Goal: Obtain resource: Download file/media

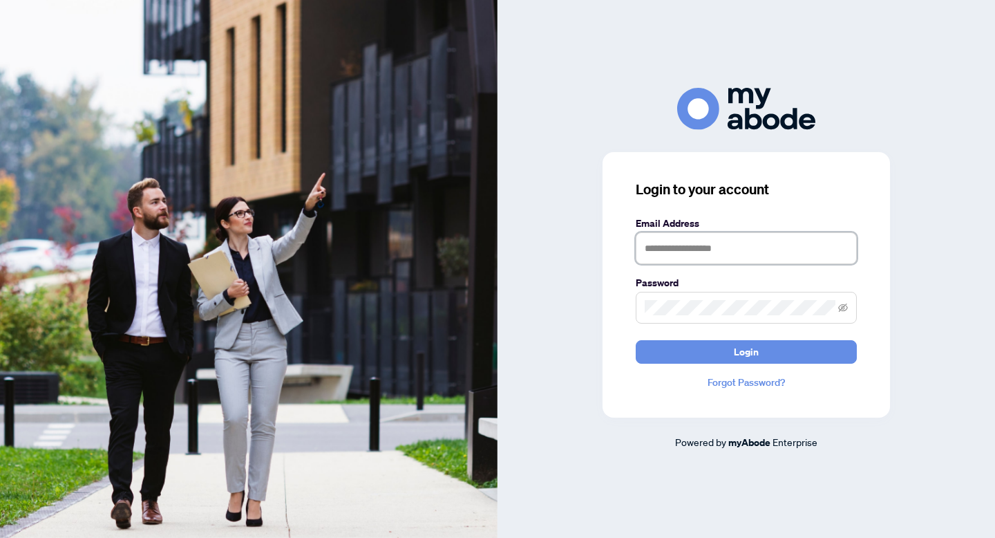
click at [683, 254] on input "text" at bounding box center [746, 248] width 221 height 32
click at [672, 249] on input "text" at bounding box center [746, 248] width 221 height 32
click at [842, 310] on icon "eye-invisible" at bounding box center [843, 308] width 10 height 10
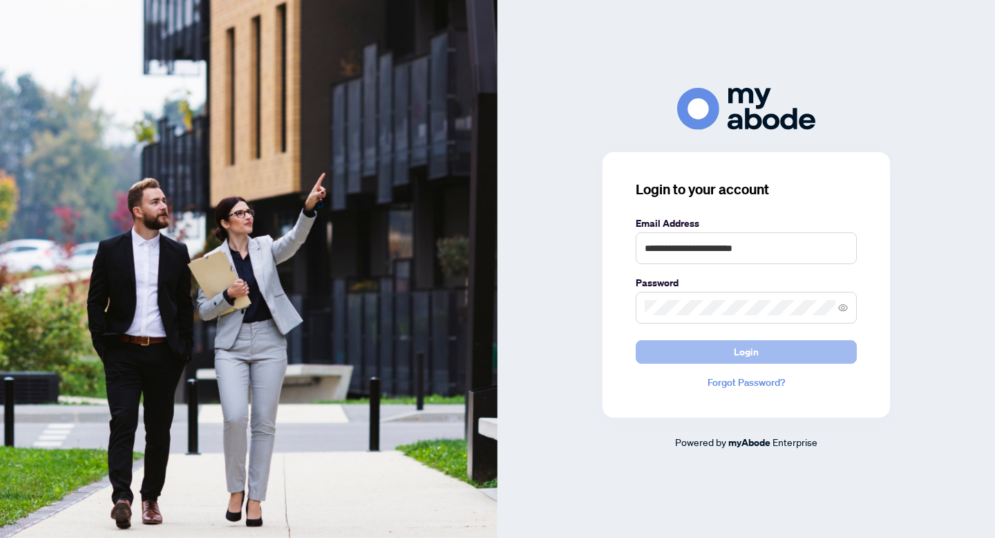
click at [763, 350] on button "Login" at bounding box center [746, 351] width 221 height 23
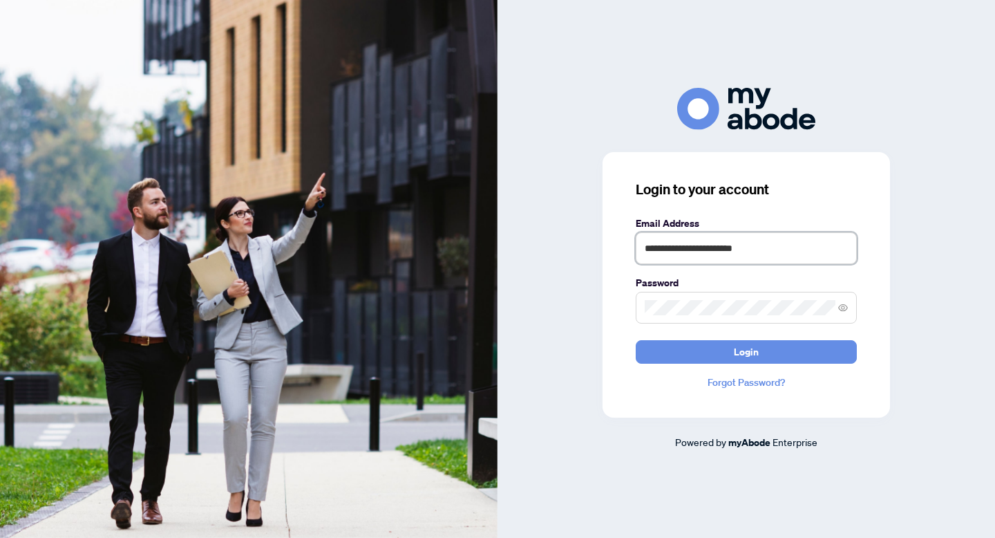
click at [707, 251] on input "**********" at bounding box center [746, 248] width 221 height 32
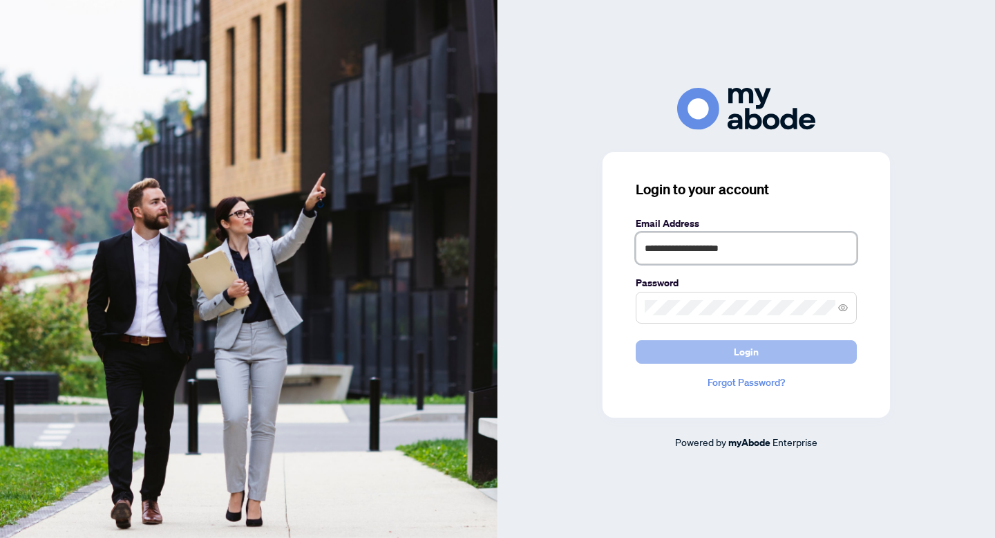
type input "**********"
click at [745, 353] on span "Login" at bounding box center [746, 352] width 25 height 22
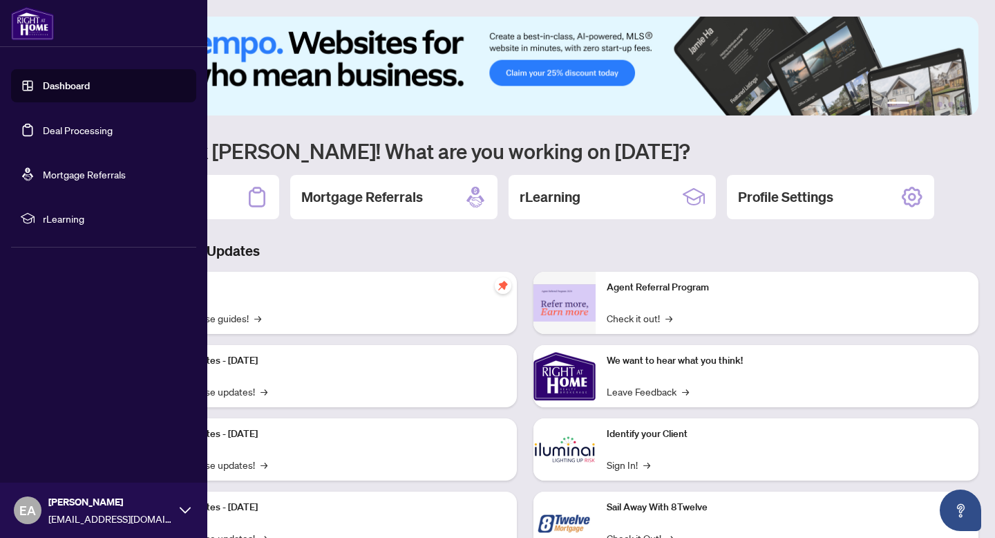
click at [70, 132] on link "Deal Processing" at bounding box center [78, 130] width 70 height 12
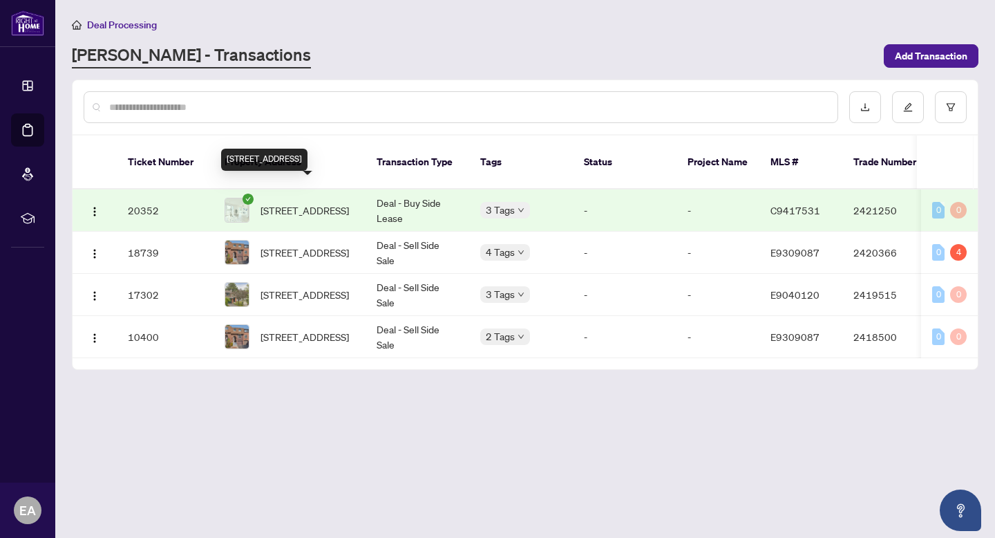
click at [309, 202] on span "[STREET_ADDRESS]" at bounding box center [305, 209] width 88 height 15
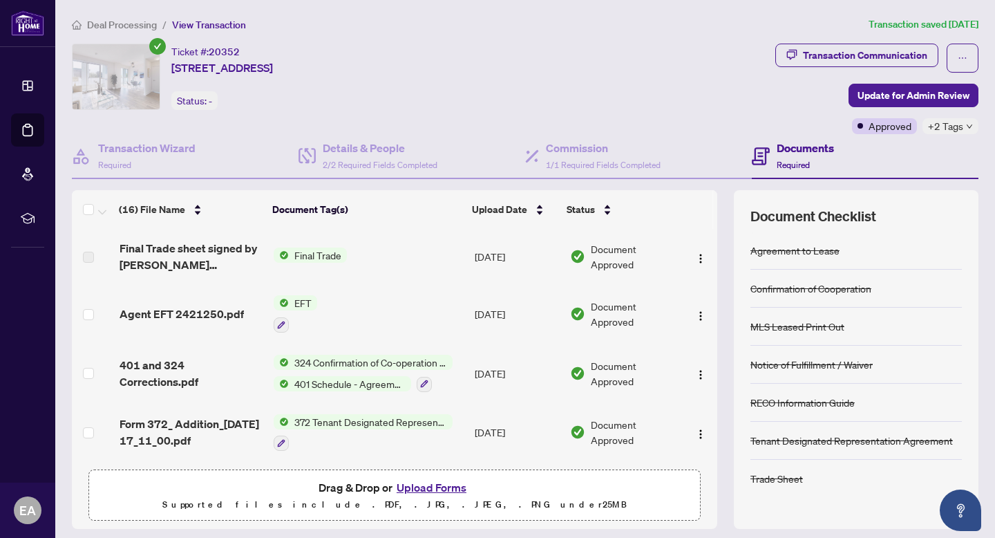
click at [299, 252] on span "Final Trade" at bounding box center [318, 254] width 58 height 15
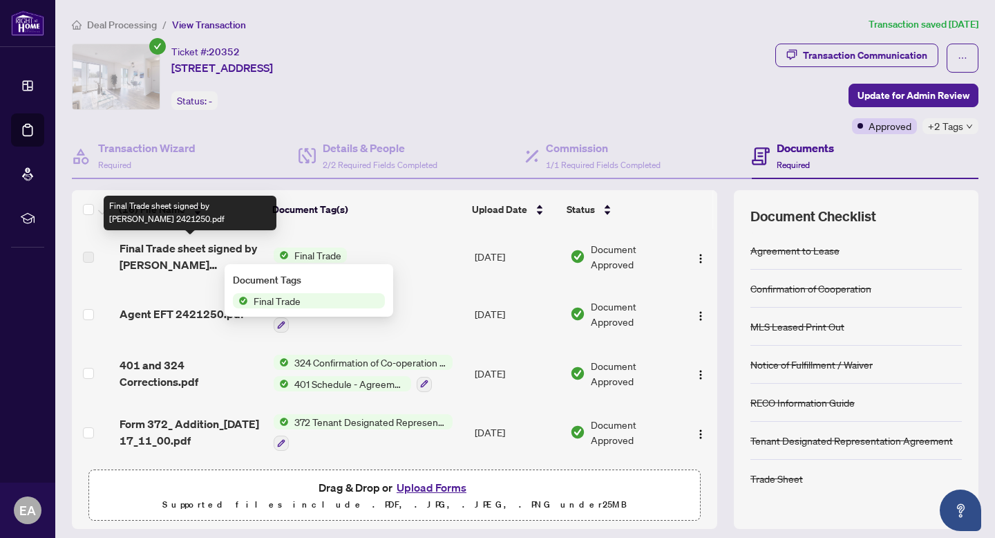
click at [178, 255] on span "Final Trade sheet signed by [PERSON_NAME] 2421250.pdf" at bounding box center [191, 256] width 143 height 33
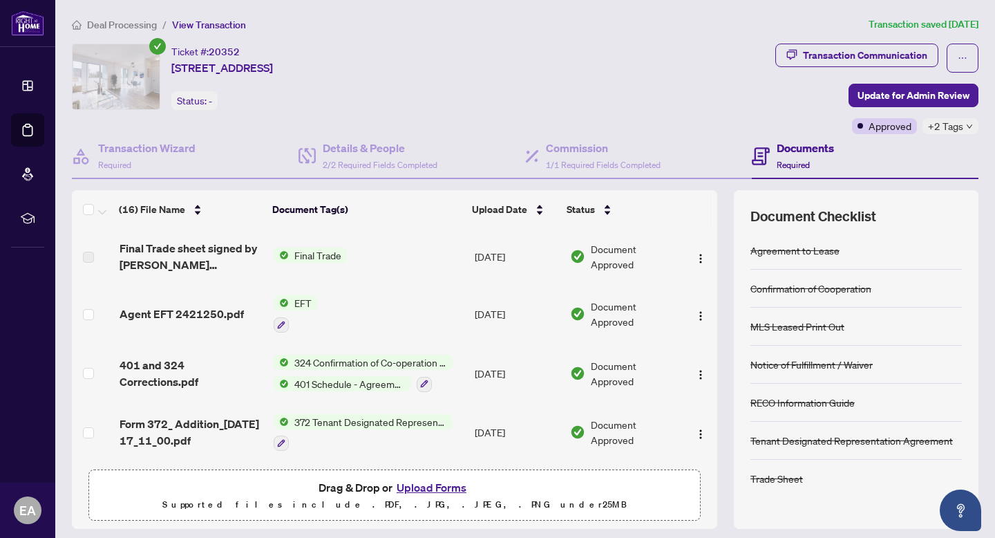
click at [300, 249] on span "Final Trade" at bounding box center [318, 254] width 58 height 15
click at [291, 301] on span "Final Trade" at bounding box center [277, 300] width 58 height 15
click at [283, 280] on div "Document Tags" at bounding box center [309, 279] width 152 height 15
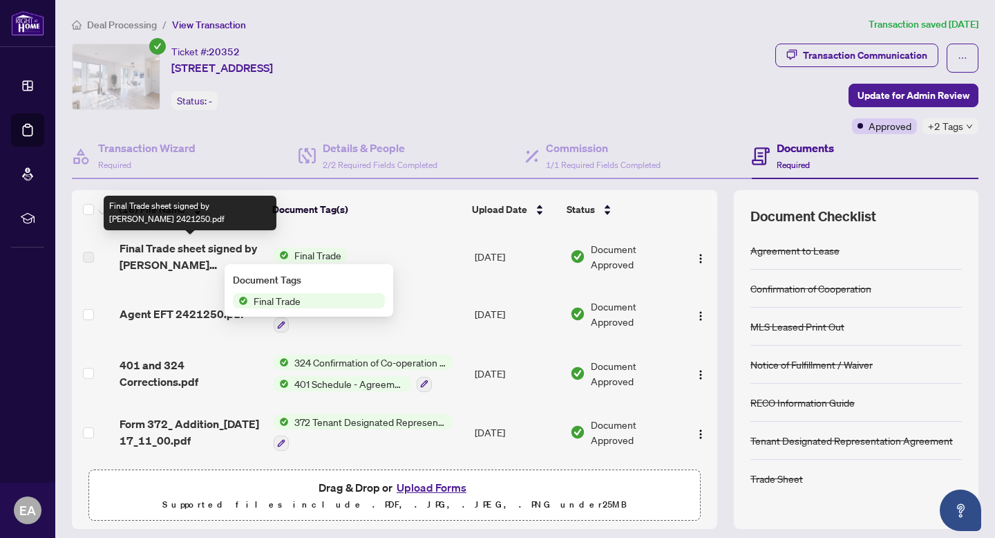
click at [198, 249] on span "Final Trade sheet signed by BOR 2421250.pdf" at bounding box center [191, 256] width 143 height 33
click at [184, 245] on span "Final Trade sheet signed by BOR 2421250.pdf" at bounding box center [191, 256] width 143 height 33
click at [183, 259] on span "Final Trade sheet signed by BOR 2421250.pdf" at bounding box center [191, 256] width 143 height 33
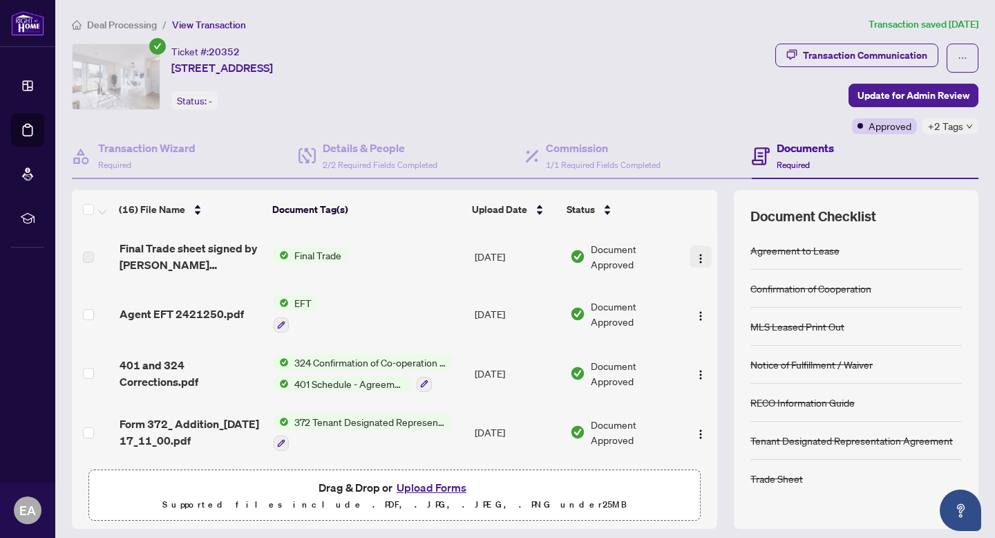
click at [695, 254] on img "button" at bounding box center [700, 258] width 11 height 11
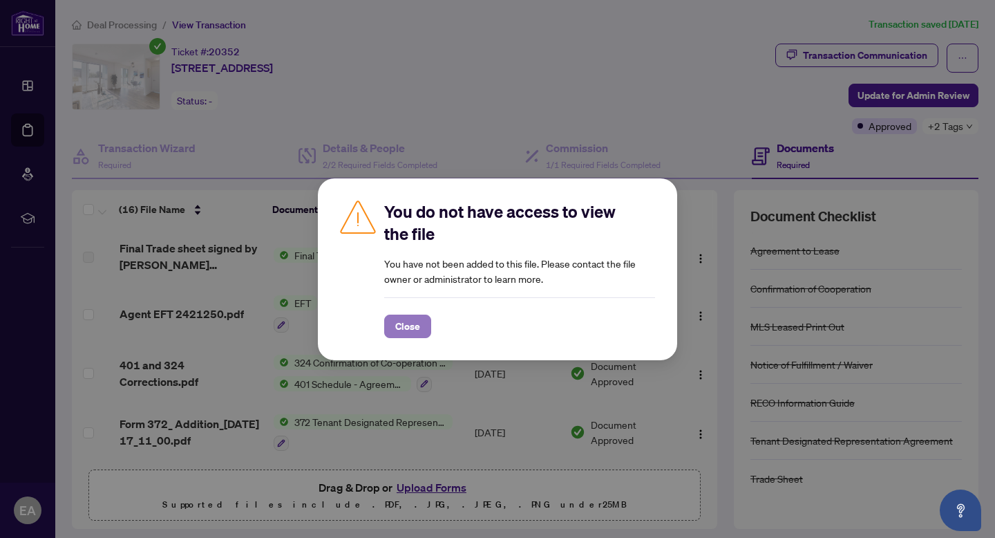
click at [400, 319] on span "Close" at bounding box center [407, 326] width 25 height 22
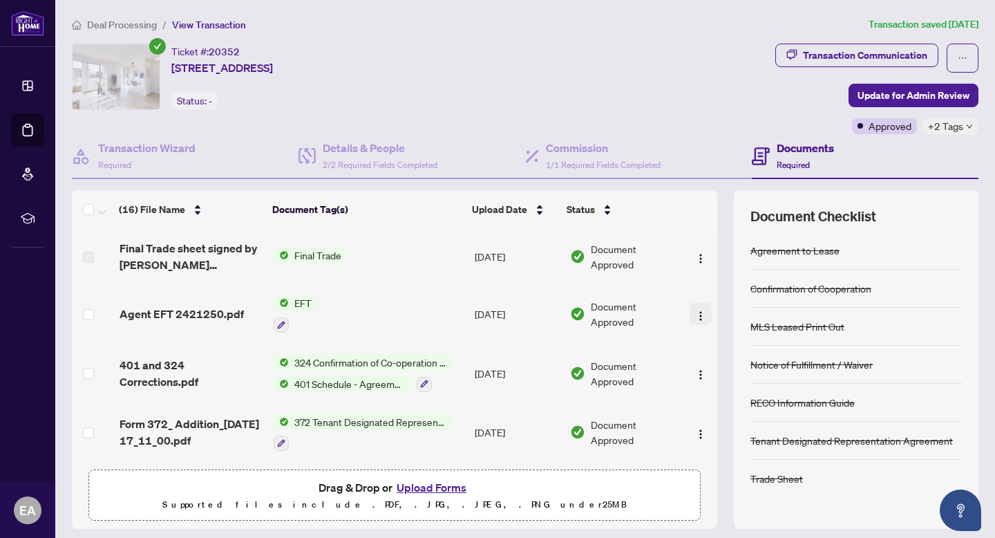
click at [695, 312] on img "button" at bounding box center [700, 315] width 11 height 11
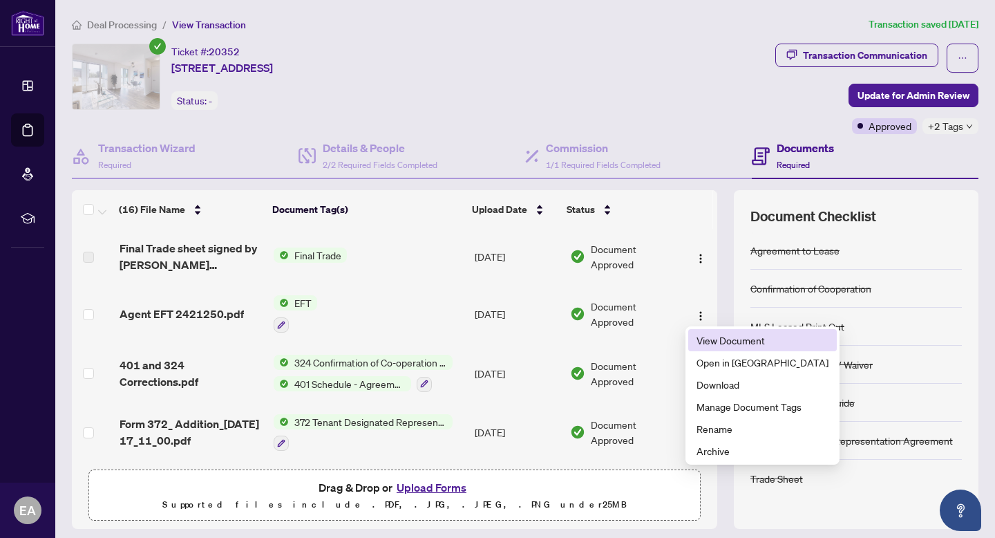
click at [714, 340] on span "View Document" at bounding box center [763, 339] width 132 height 15
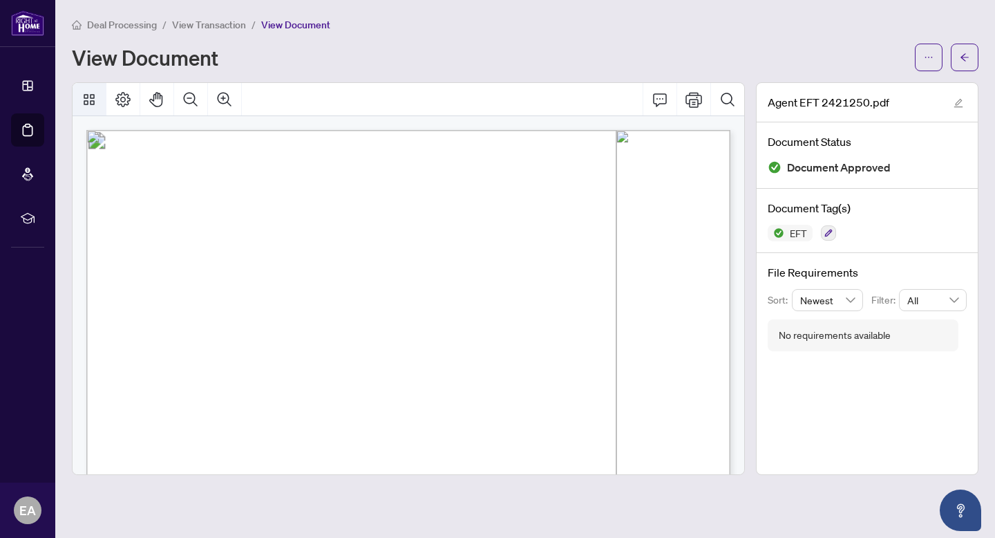
click at [92, 94] on icon "Thumbnails" at bounding box center [89, 99] width 17 height 17
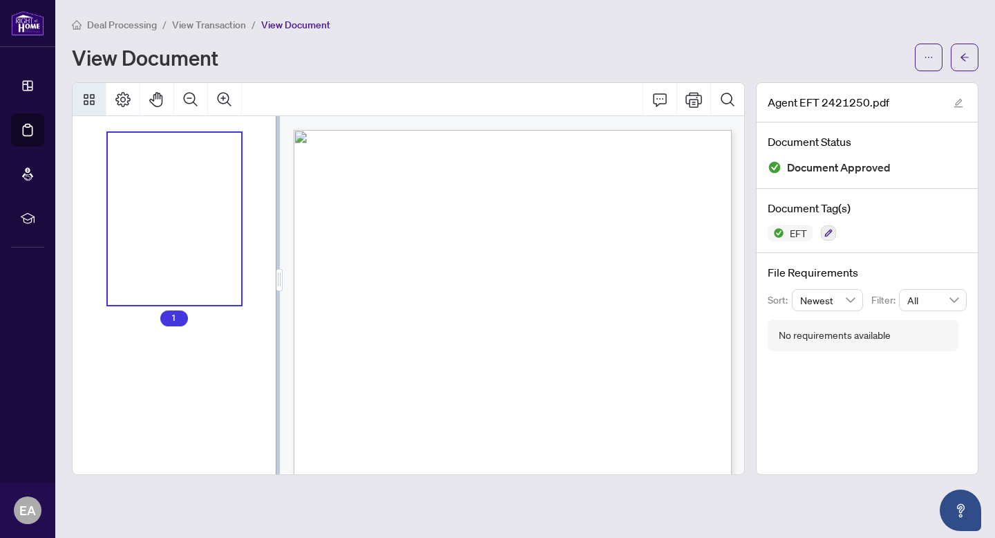
click at [306, 67] on div "View Document" at bounding box center [489, 57] width 835 height 22
click at [444, 255] on div "Right at Home Realty PAID BY E.F.T. February 06, 2025 One Thousand Six Hundred …" at bounding box center [521, 423] width 454 height 587
click at [121, 92] on icon "Page Layout" at bounding box center [123, 99] width 17 height 17
click at [661, 100] on icon "Comment" at bounding box center [660, 99] width 17 height 17
click at [927, 51] on span "button" at bounding box center [929, 57] width 10 height 22
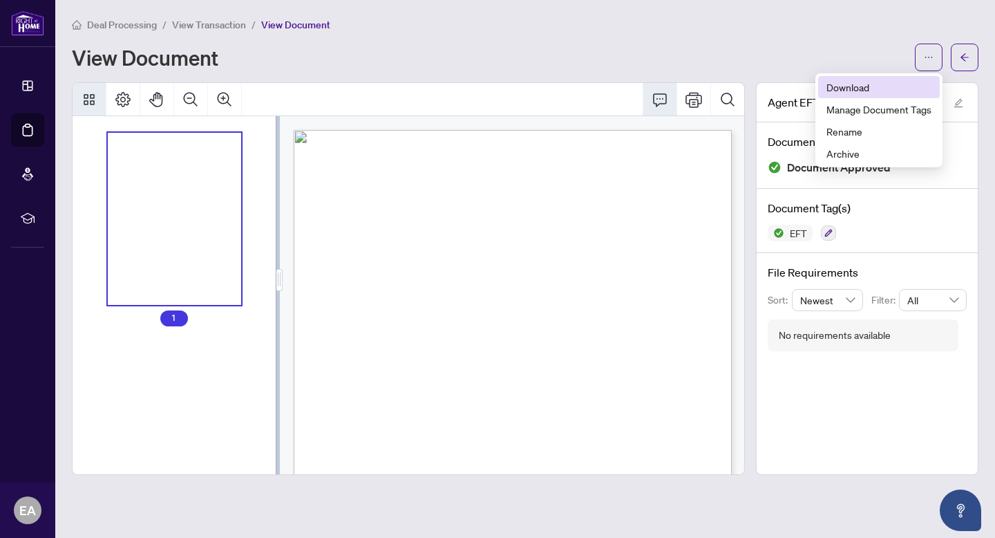
click at [871, 82] on span "Download" at bounding box center [878, 86] width 105 height 15
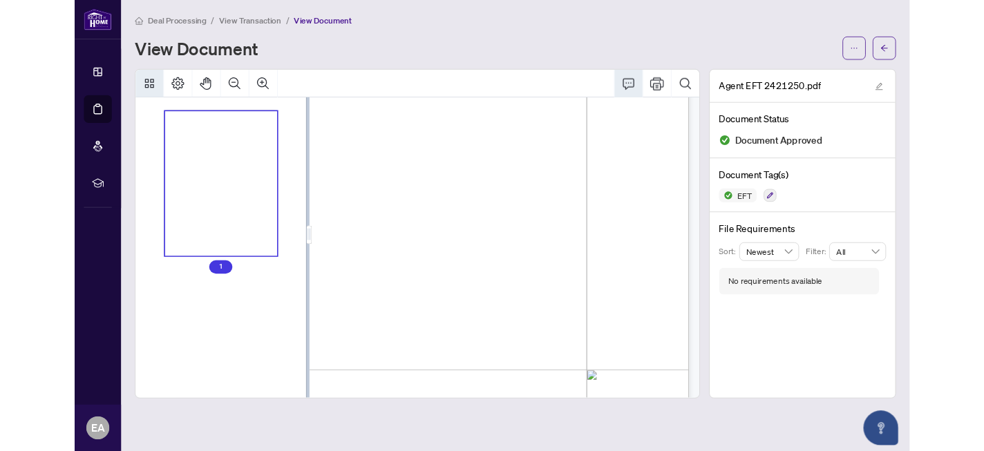
scroll to position [6, 30]
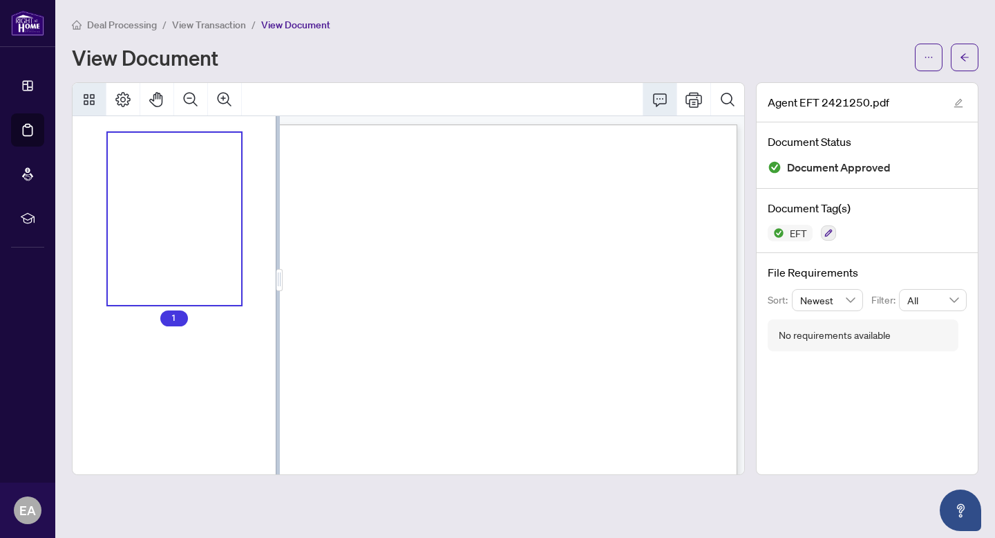
click at [786, 46] on div "View Document" at bounding box center [489, 57] width 835 height 22
click at [968, 57] on icon "arrow-left" at bounding box center [965, 57] width 8 height 8
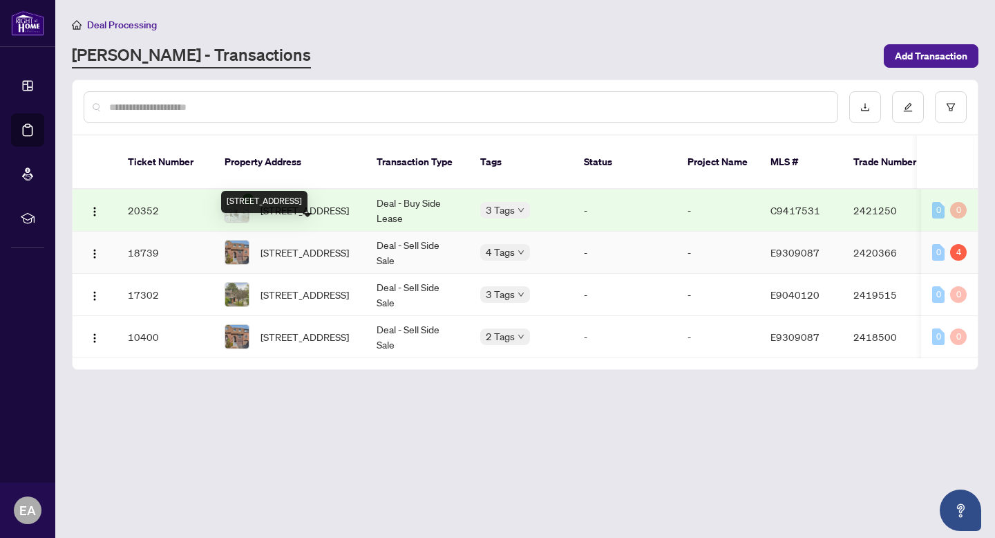
click at [288, 245] on span "36-443 Manse Rd Toronto Ontario M1E 3V7 Canada, Toronto, Ontario M1E 3V7, Canada" at bounding box center [305, 252] width 88 height 15
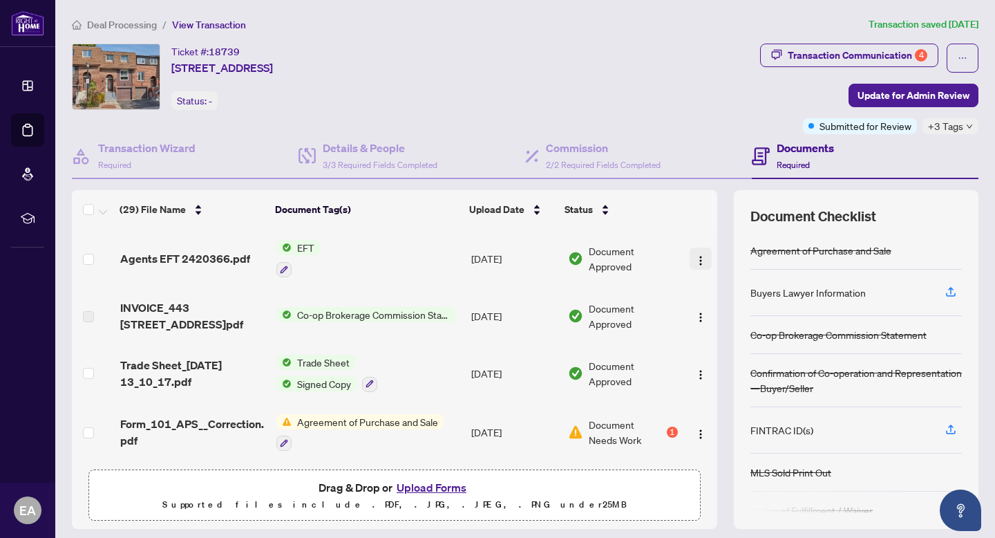
click at [695, 258] on img "button" at bounding box center [700, 260] width 11 height 11
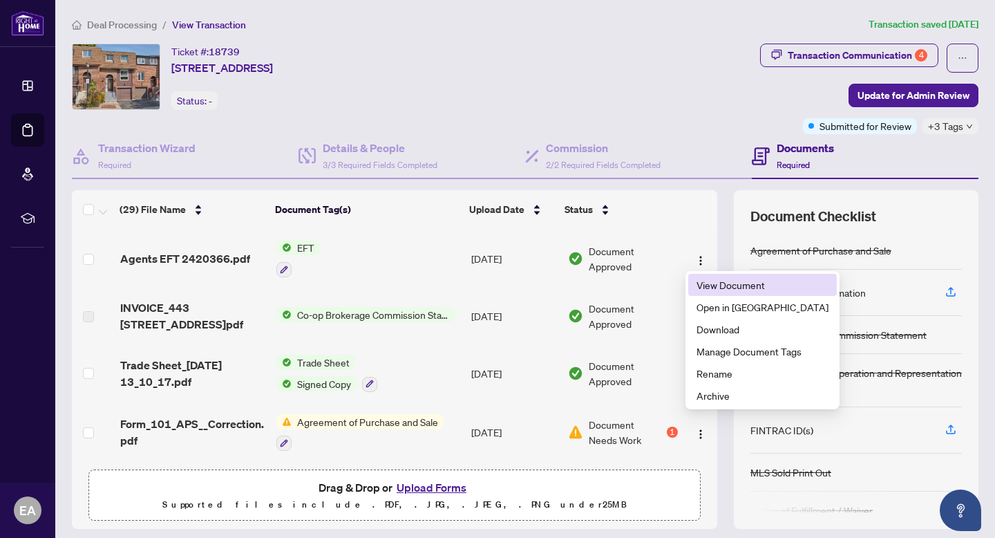
click at [715, 288] on span "View Document" at bounding box center [763, 284] width 132 height 15
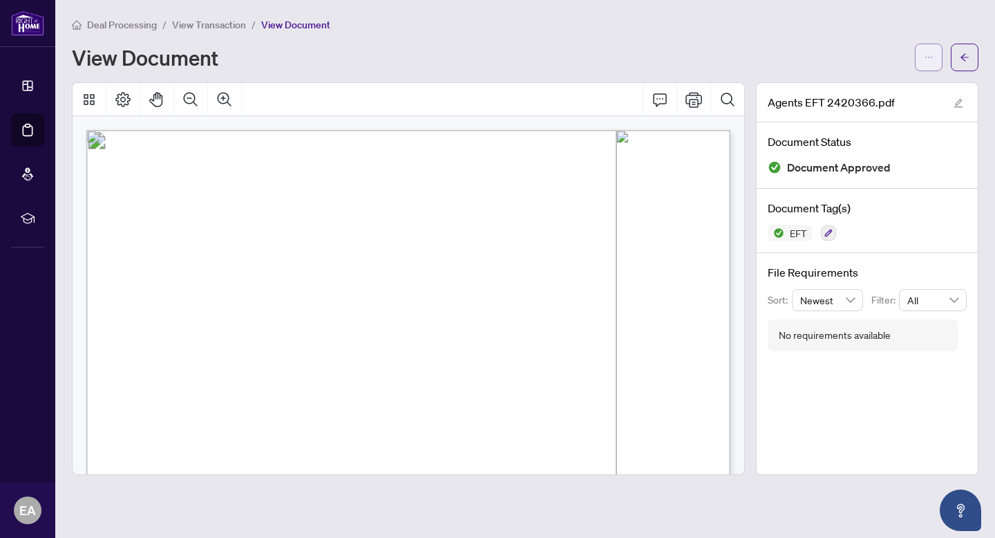
click at [927, 57] on icon "ellipsis" at bounding box center [929, 58] width 10 height 10
click at [871, 88] on span "Download" at bounding box center [878, 86] width 105 height 15
click at [974, 53] on button "button" at bounding box center [965, 58] width 28 height 28
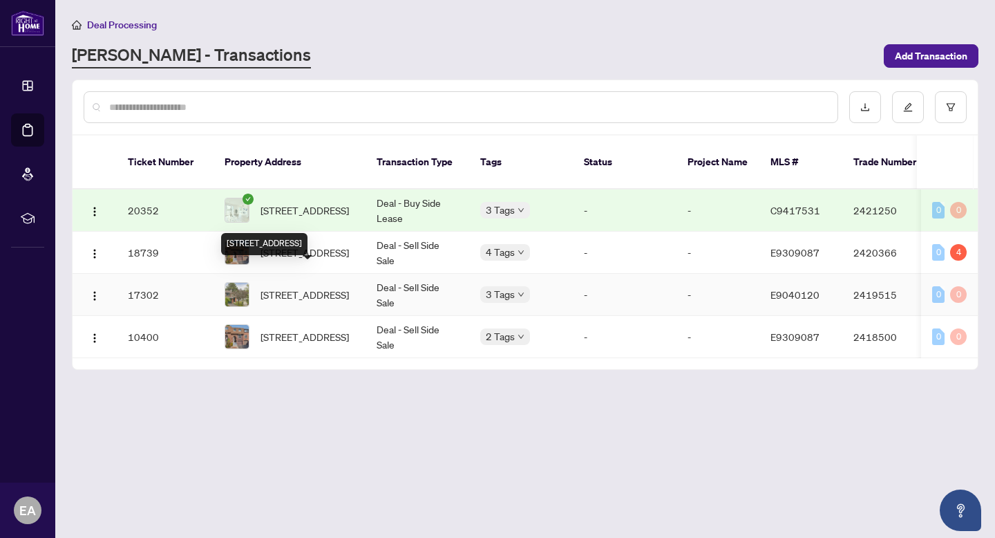
click at [264, 287] on span "21-21 Derbyshire Pl Toronto Ontario M1B 2N9 Canada, Toronto, Ontario M1B 2N9, C…" at bounding box center [305, 294] width 88 height 15
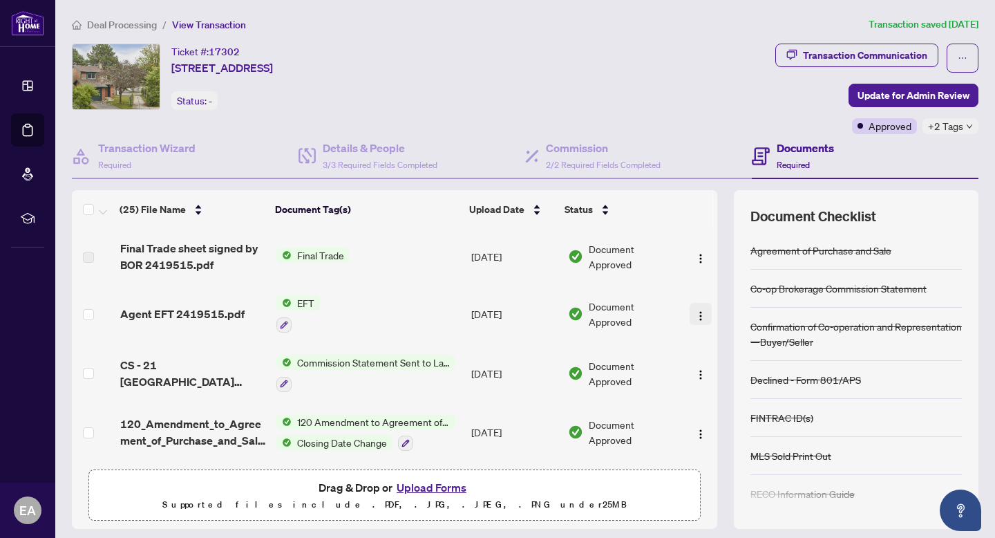
click at [699, 312] on img "button" at bounding box center [700, 315] width 11 height 11
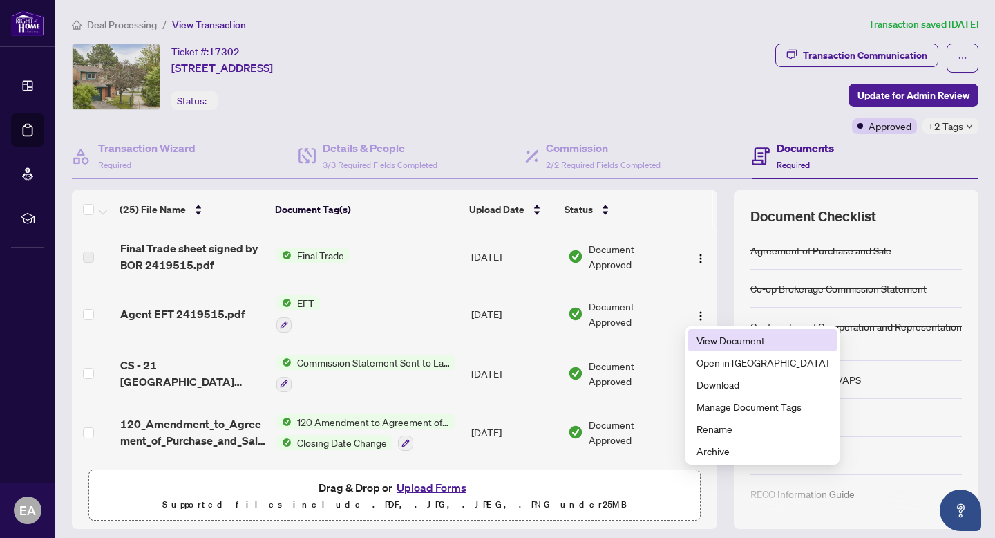
click at [719, 337] on span "View Document" at bounding box center [763, 339] width 132 height 15
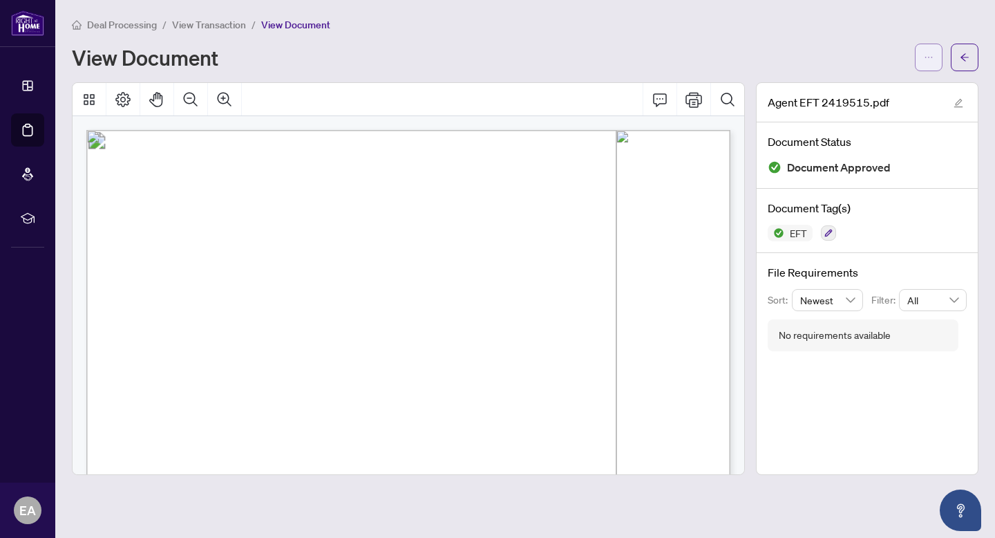
click at [921, 57] on button "button" at bounding box center [929, 58] width 28 height 28
click at [865, 86] on span "Download" at bounding box center [878, 86] width 105 height 15
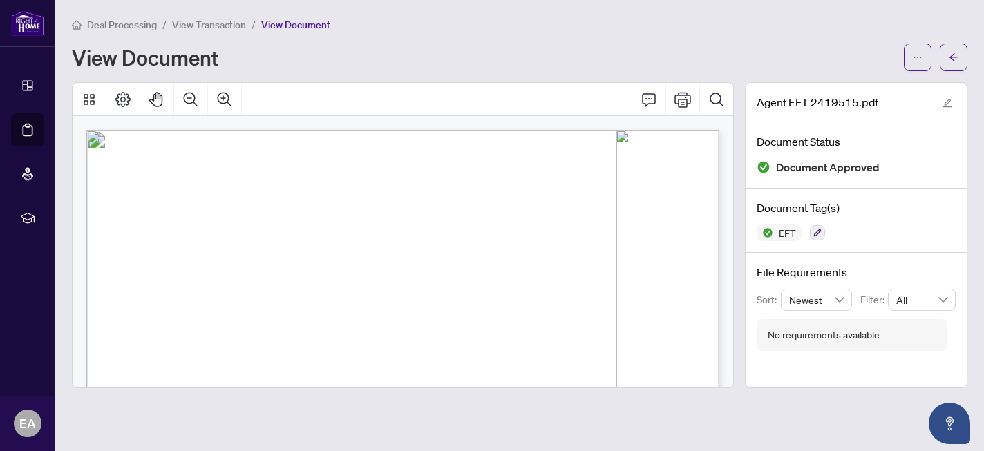
click at [724, 56] on div "View Document" at bounding box center [484, 57] width 824 height 22
click at [710, 57] on div "View Document" at bounding box center [484, 57] width 824 height 22
click at [613, 218] on span "-450.00" at bounding box center [599, 222] width 28 height 8
click at [831, 16] on main "Deal Processing / View Transaction / View Document View Document Agent EFT 2419…" at bounding box center [519, 225] width 929 height 451
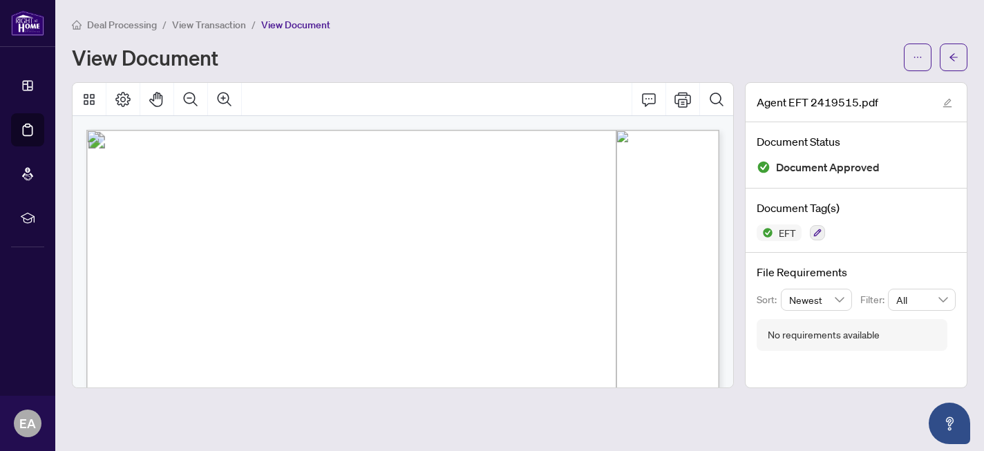
click at [811, 49] on div "View Document" at bounding box center [484, 57] width 824 height 22
